Goal: Task Accomplishment & Management: Manage account settings

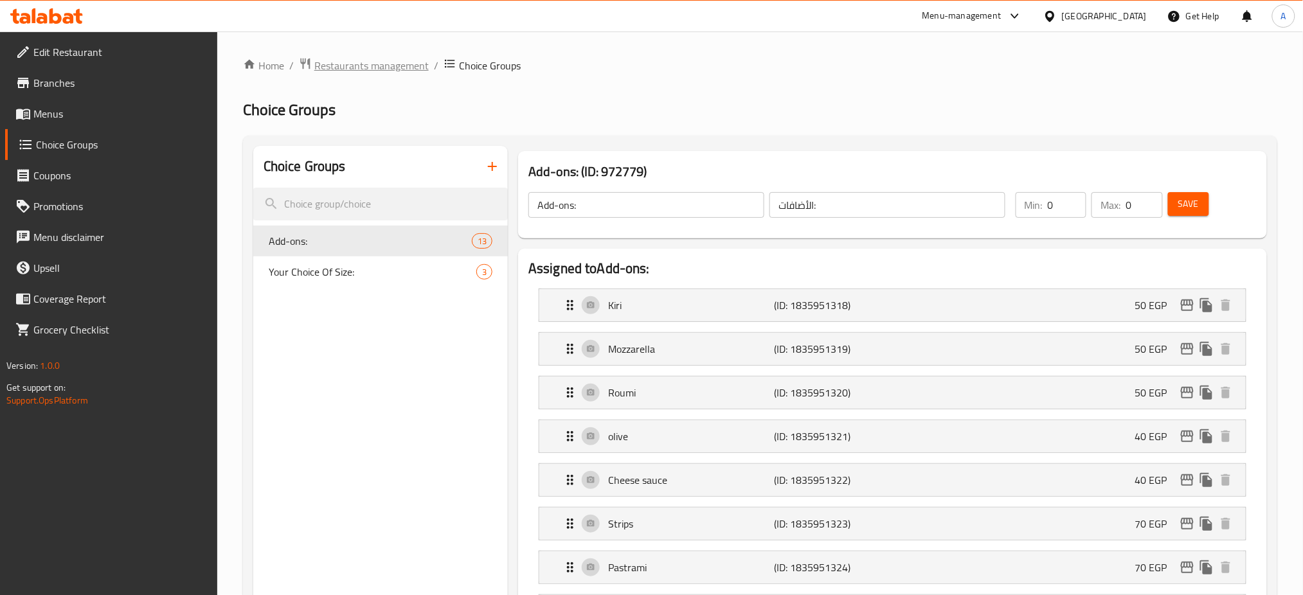
click at [380, 73] on span "Restaurants management" at bounding box center [371, 65] width 114 height 15
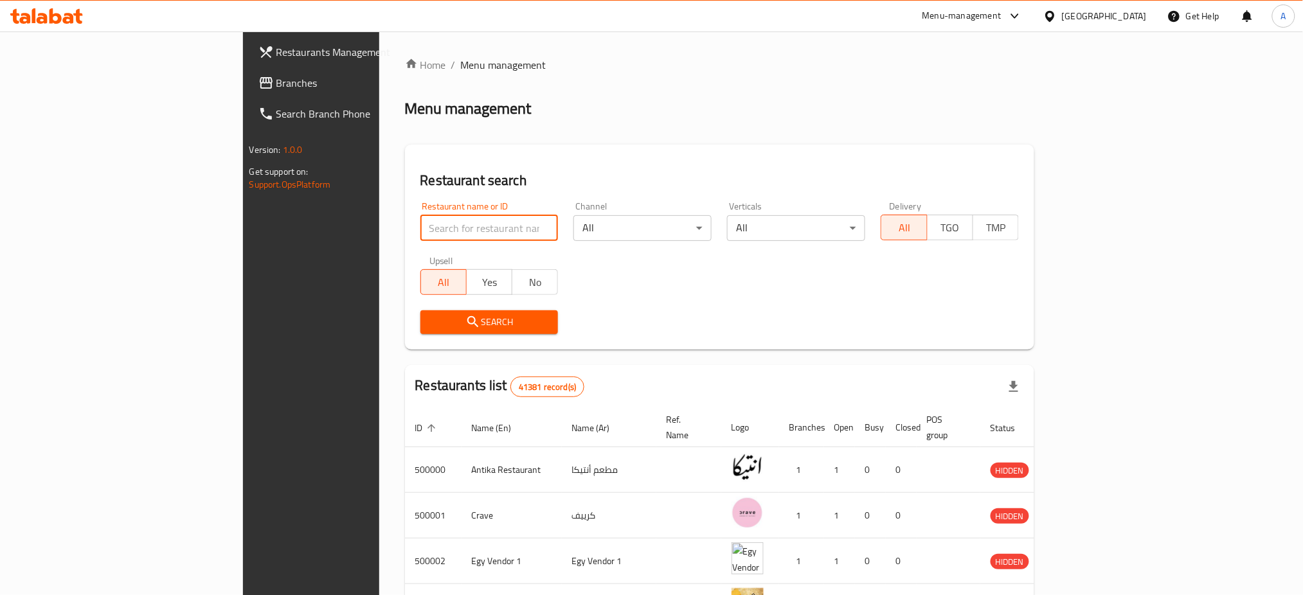
click at [420, 222] on input "search" at bounding box center [489, 228] width 138 height 26
type input "Caribou"
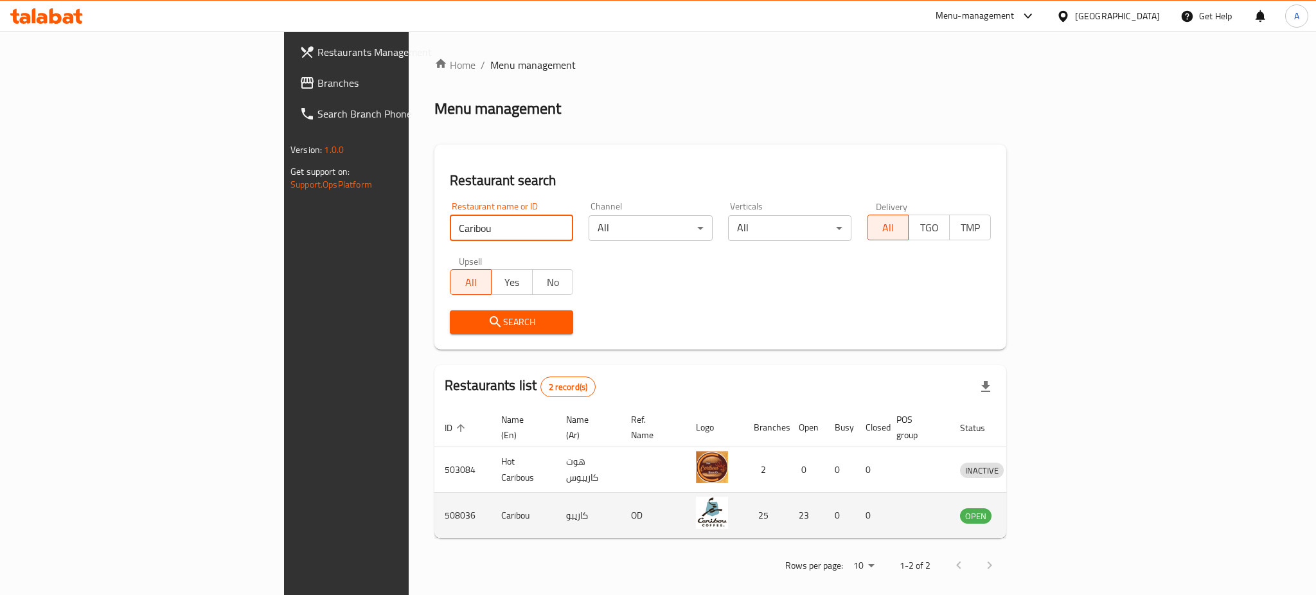
click at [1053, 508] on link "enhanced table" at bounding box center [1042, 515] width 24 height 15
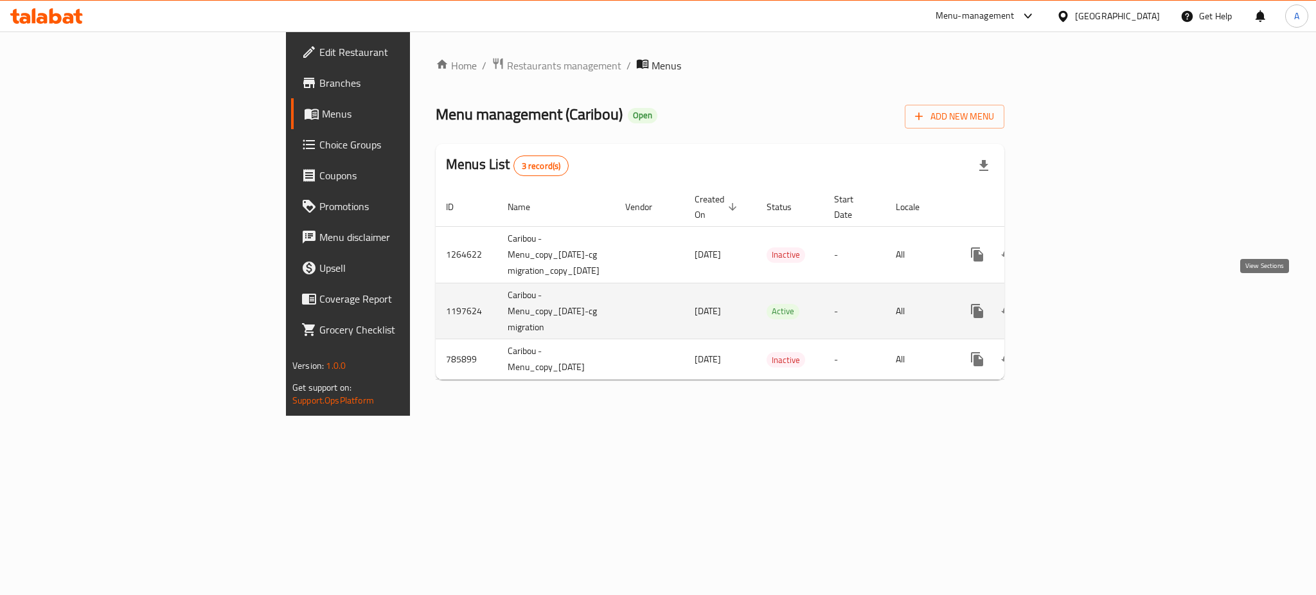
click at [1078, 303] on icon "enhanced table" at bounding box center [1069, 310] width 15 height 15
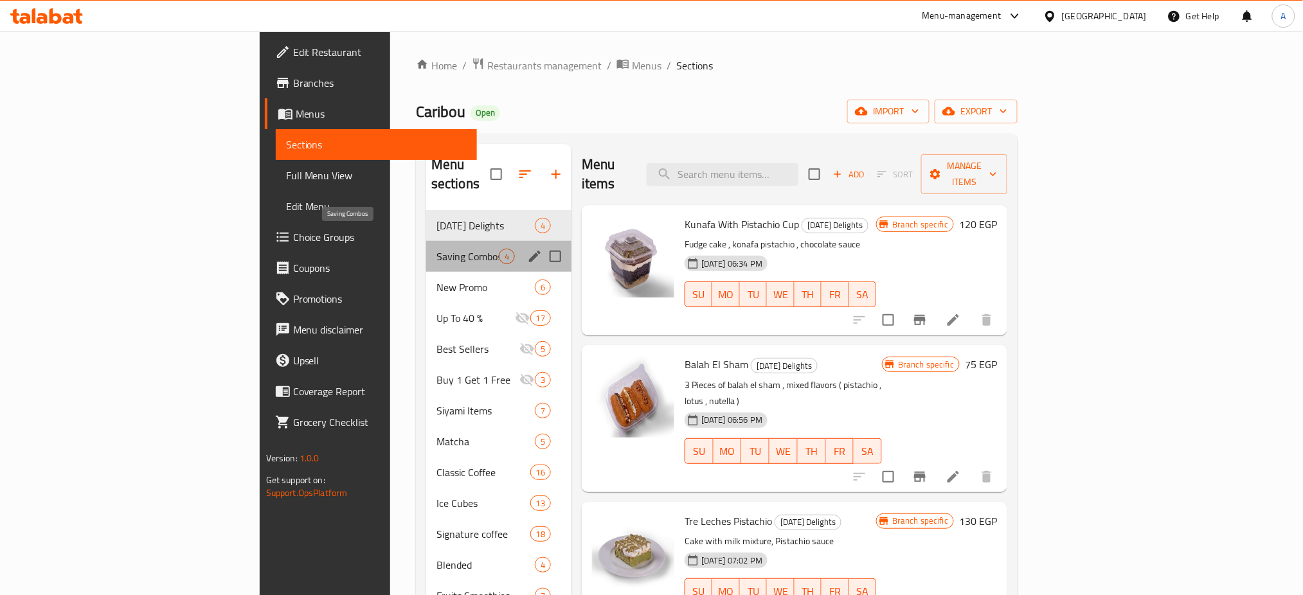
click at [436, 249] on span "Saving Combos" at bounding box center [467, 256] width 62 height 15
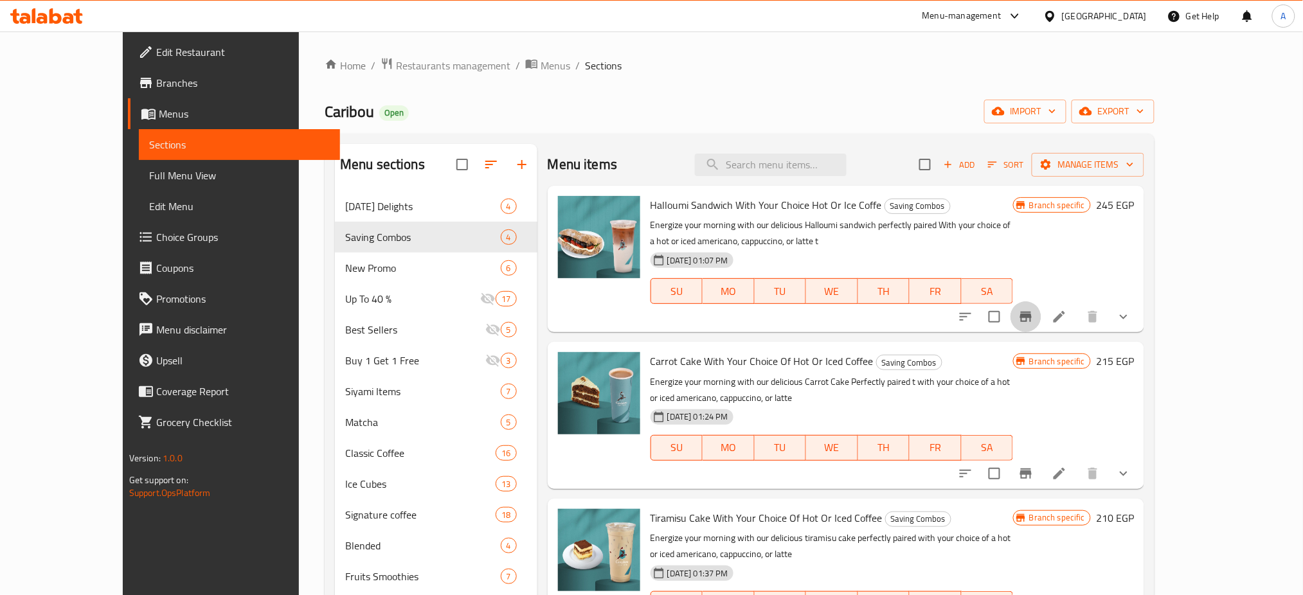
click at [1032, 313] on icon "Branch-specific-item" at bounding box center [1026, 317] width 12 height 10
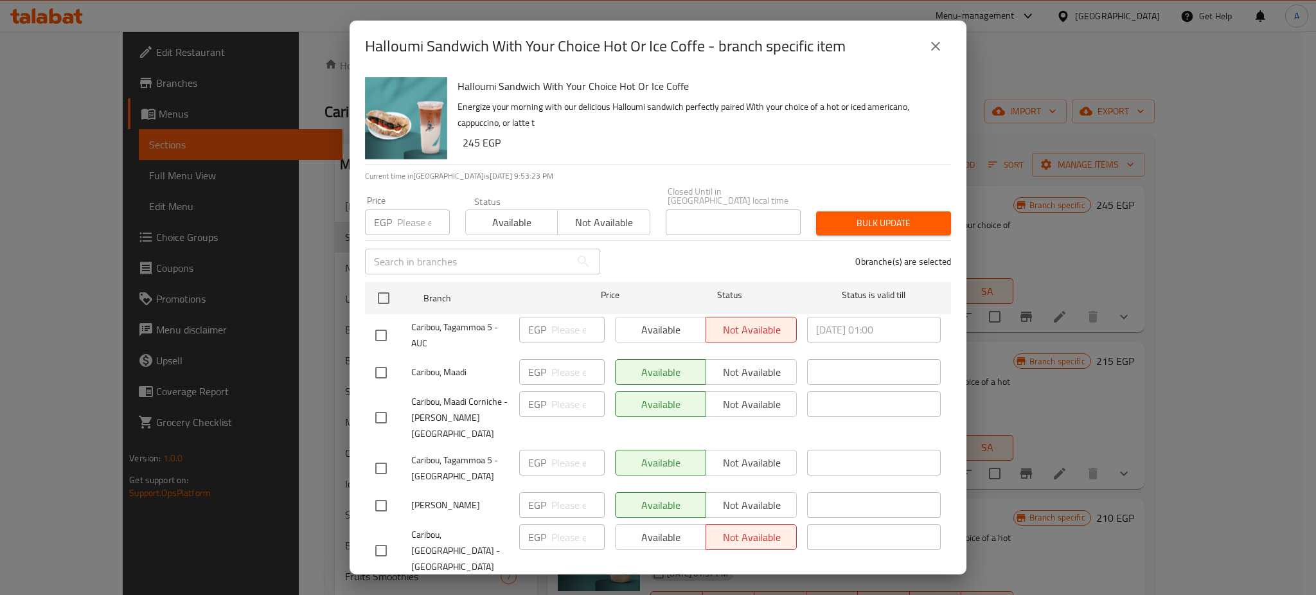
click at [932, 42] on icon "close" at bounding box center [935, 46] width 9 height 9
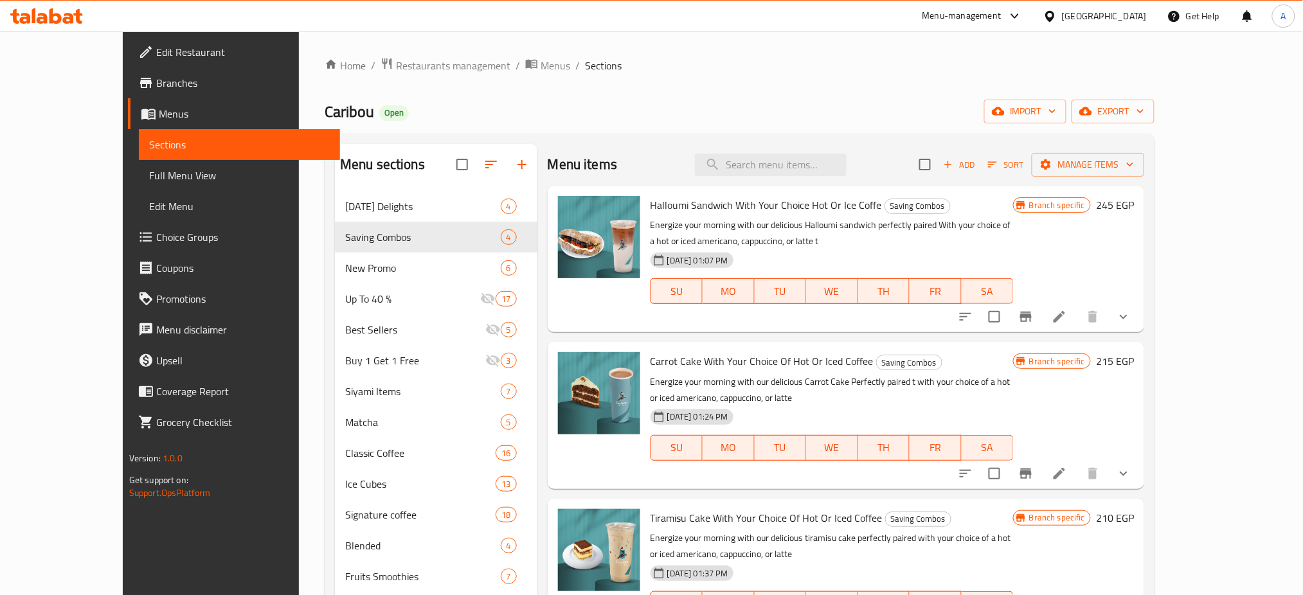
click at [1033, 466] on icon "Branch-specific-item" at bounding box center [1025, 473] width 15 height 15
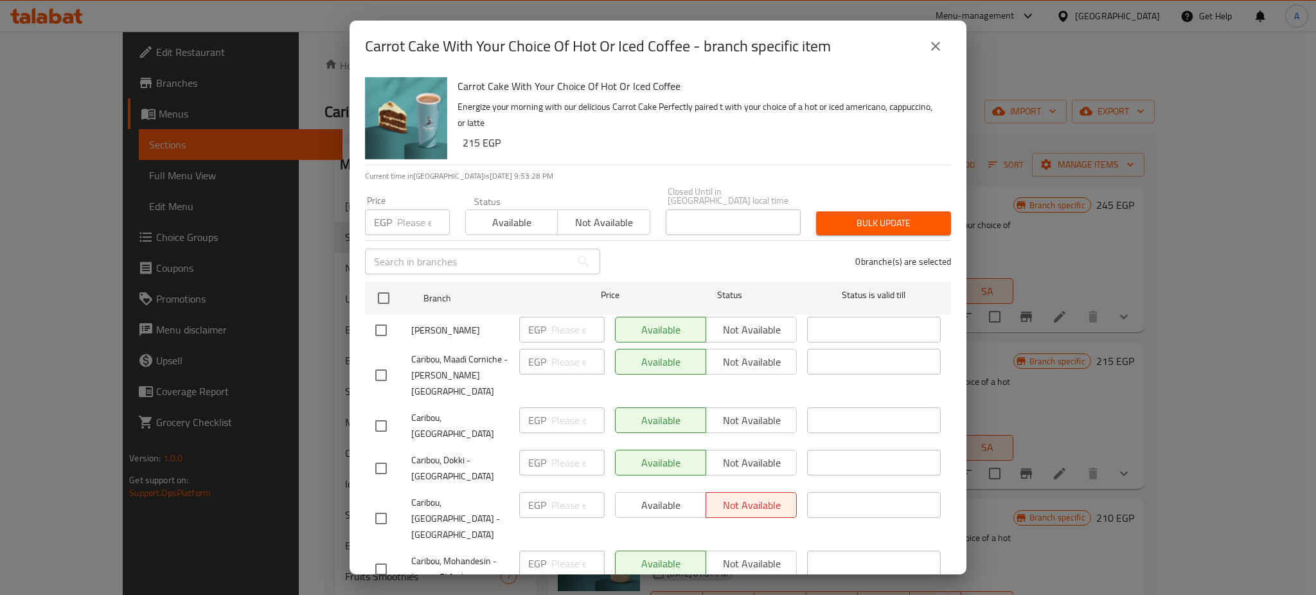
click at [934, 39] on icon "close" at bounding box center [935, 46] width 15 height 15
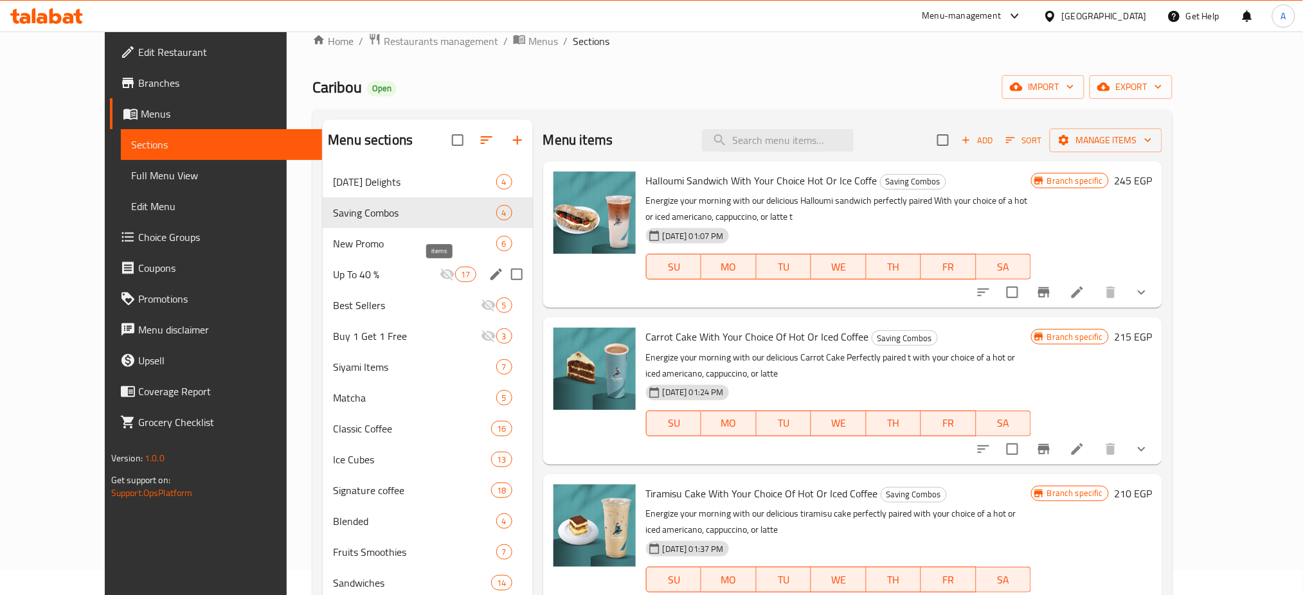
scroll to position [24, 0]
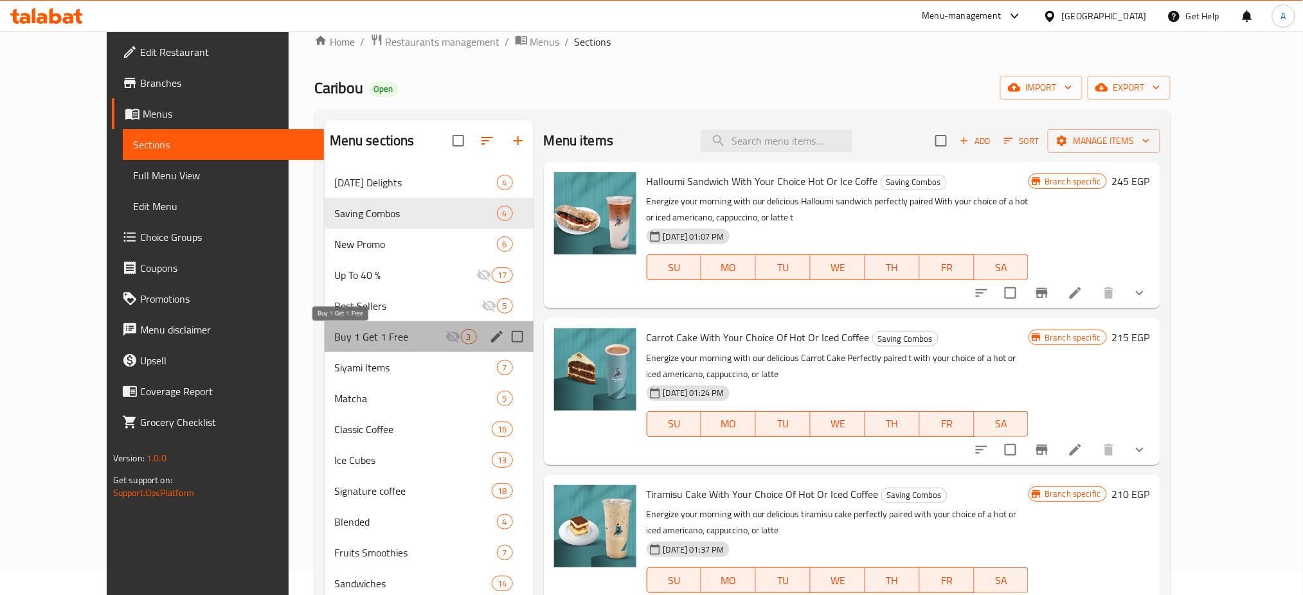
click at [340, 339] on span "Buy 1 Get 1 Free" at bounding box center [390, 336] width 111 height 15
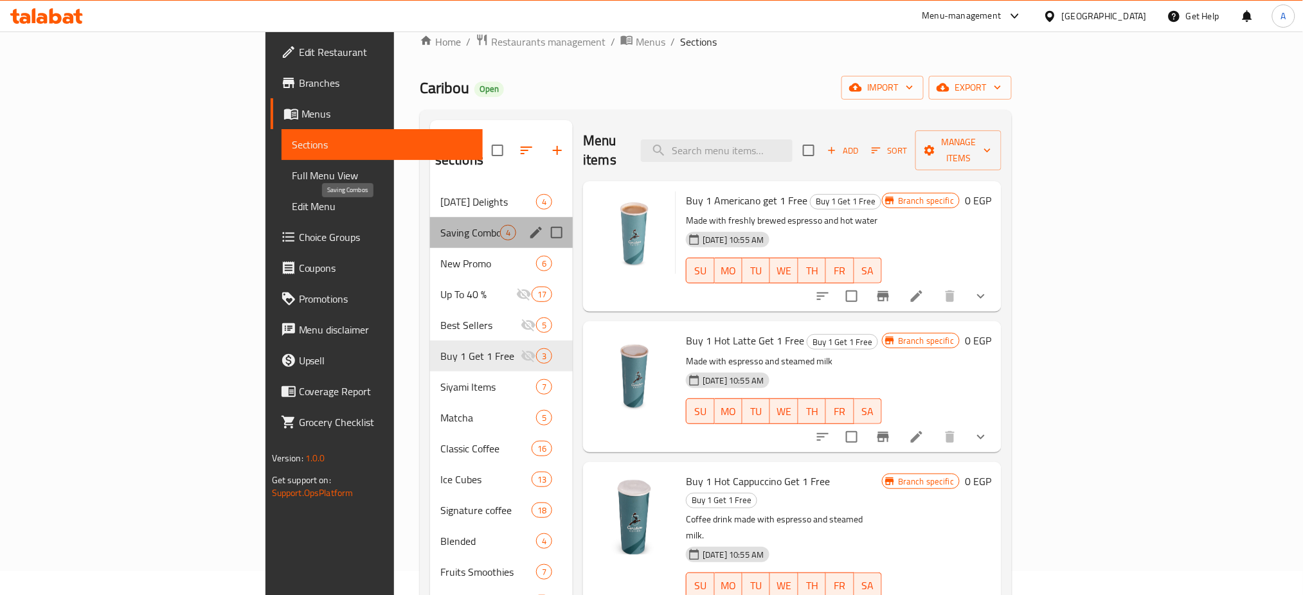
click at [440, 225] on span "Saving Combos" at bounding box center [470, 232] width 60 height 15
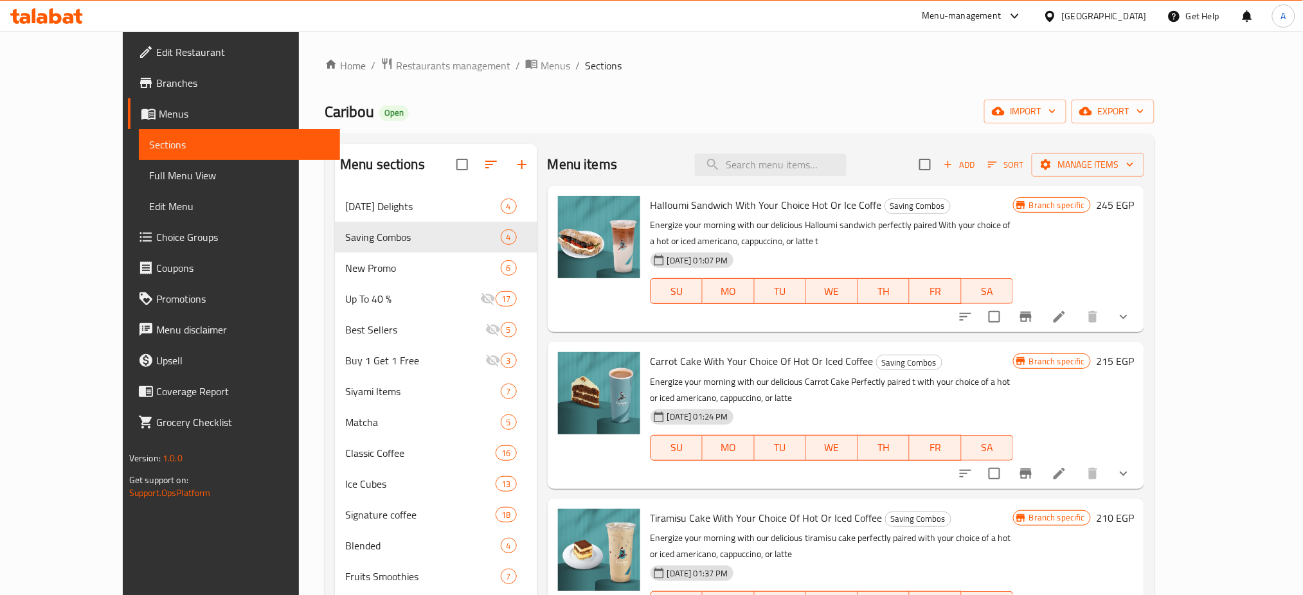
click at [156, 45] on span "Edit Restaurant" at bounding box center [243, 51] width 174 height 15
